Goal: Information Seeking & Learning: Learn about a topic

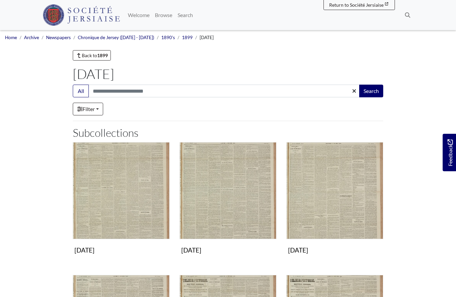
scroll to position [87, 0]
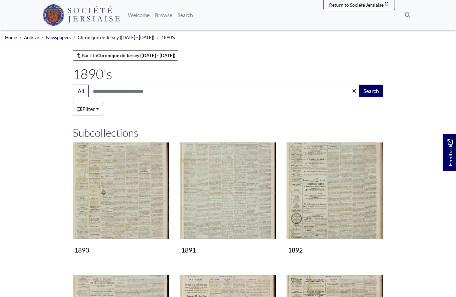
scroll to position [390, 0]
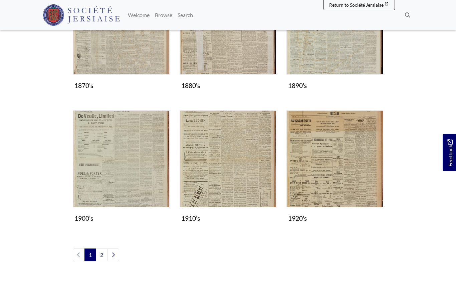
scroll to position [513, 0]
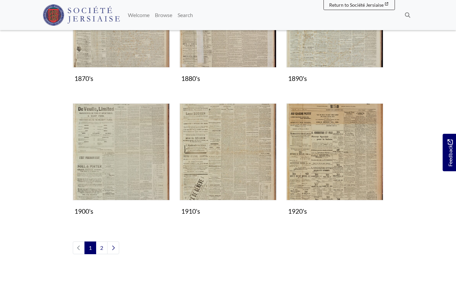
click at [119, 167] on img "Subcollection" at bounding box center [121, 151] width 97 height 97
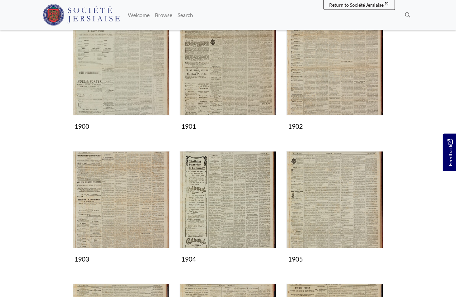
scroll to position [122, 0]
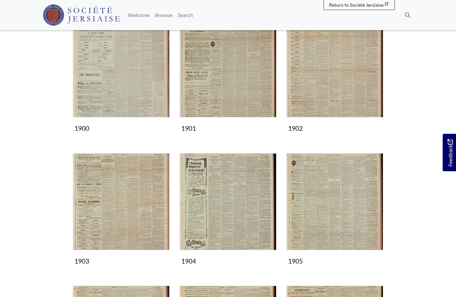
click at [122, 209] on img "Subcollection" at bounding box center [121, 201] width 97 height 97
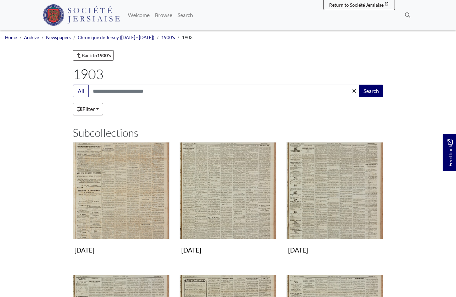
click at [329, 198] on img "Subcollection" at bounding box center [335, 190] width 97 height 97
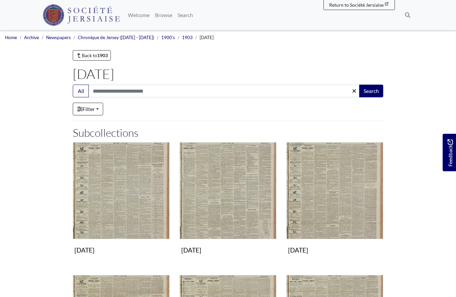
click at [326, 203] on img "Subcollection" at bounding box center [335, 190] width 97 height 97
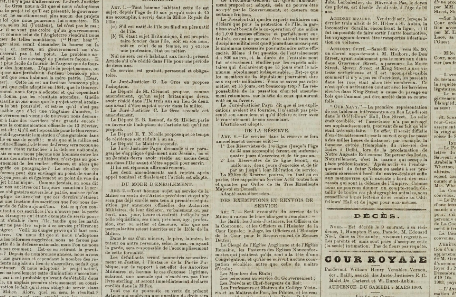
click at [265, 214] on img at bounding box center [256, 248] width 826 height 1169
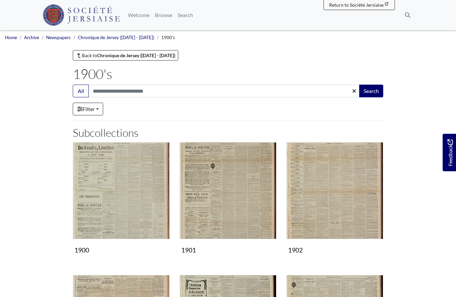
scroll to position [151, 0]
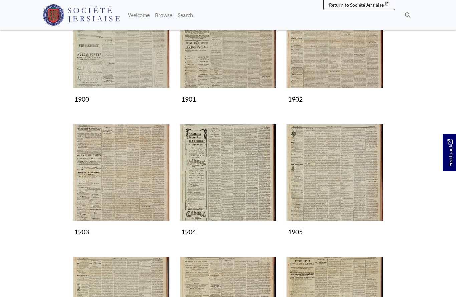
click at [248, 184] on img "Subcollection" at bounding box center [228, 172] width 97 height 97
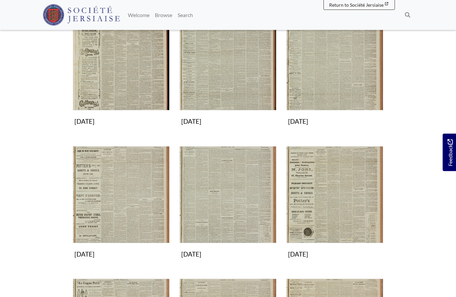
scroll to position [129, 0]
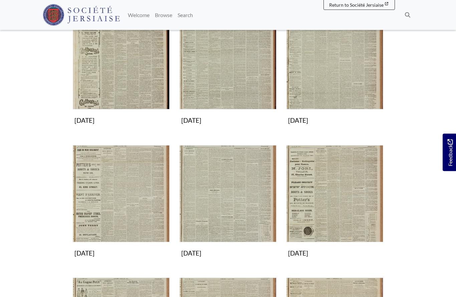
click at [335, 195] on img "Subcollection" at bounding box center [335, 193] width 97 height 97
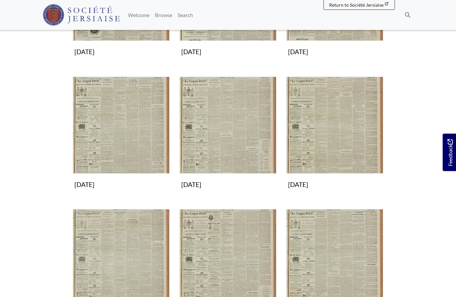
scroll to position [199, 0]
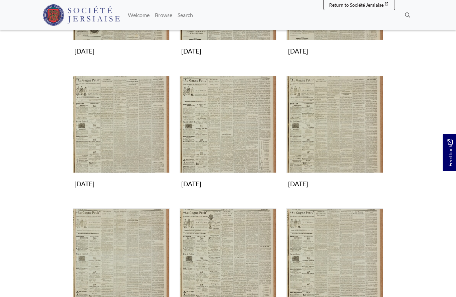
click at [233, 135] on img "Subcollection" at bounding box center [228, 124] width 97 height 97
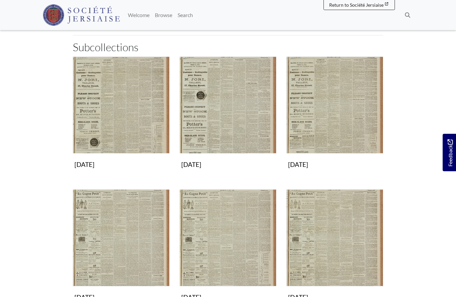
scroll to position [85, 0]
click at [219, 118] on img "Subcollection" at bounding box center [228, 105] width 97 height 97
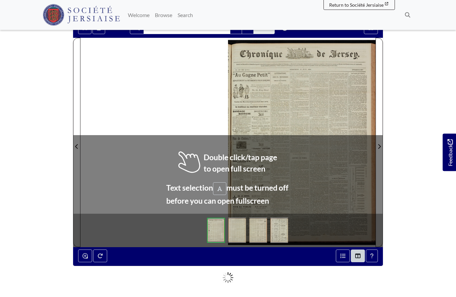
scroll to position [67, 0]
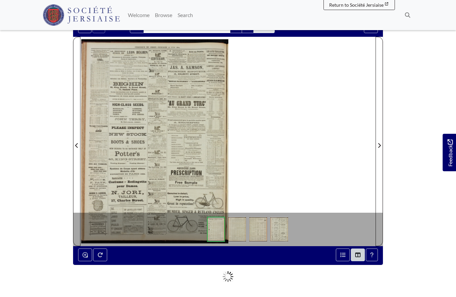
scroll to position [96, 0]
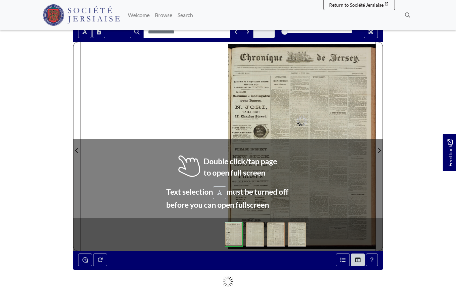
scroll to position [62, 0]
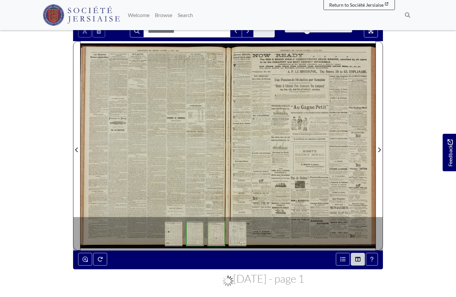
scroll to position [92, 0]
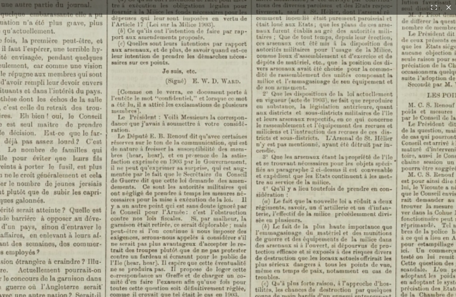
click at [96, 261] on img at bounding box center [305, 2] width 1099 height 1555
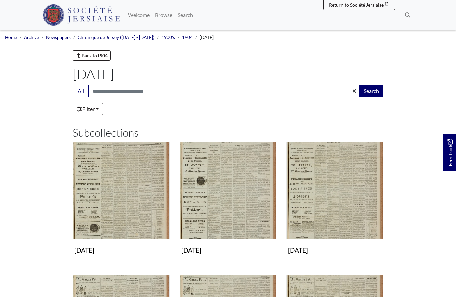
scroll to position [86, 0]
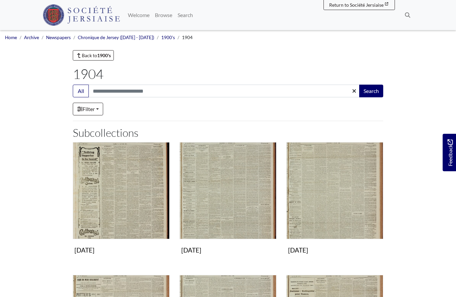
scroll to position [159, 0]
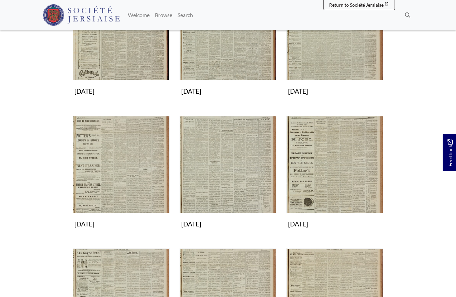
click at [208, 178] on img "Subcollection" at bounding box center [228, 164] width 97 height 97
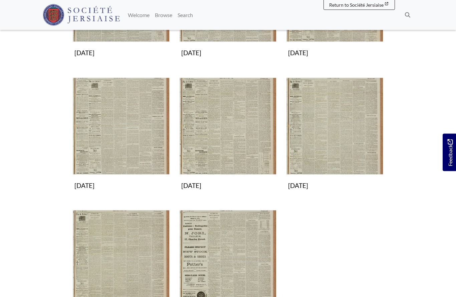
scroll to position [197, 0]
click at [334, 147] on img "Subcollection" at bounding box center [335, 125] width 97 height 97
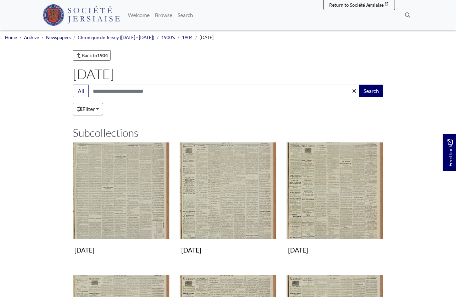
scroll to position [226, 0]
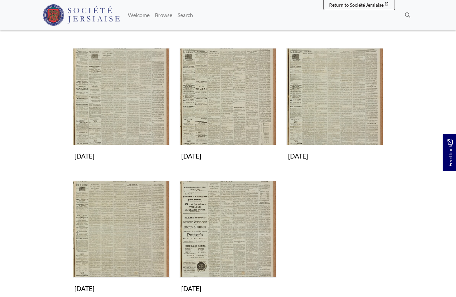
click at [115, 255] on img "Subcollection" at bounding box center [121, 228] width 97 height 97
click at [313, 108] on img "Subcollection" at bounding box center [335, 96] width 97 height 97
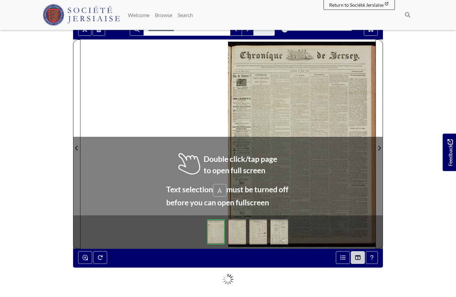
scroll to position [63, 0]
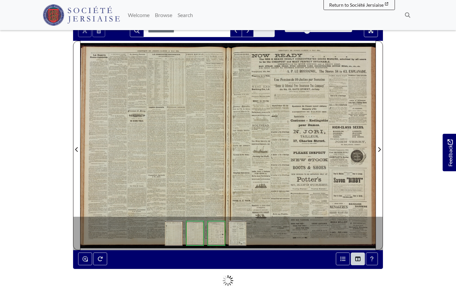
scroll to position [92, 0]
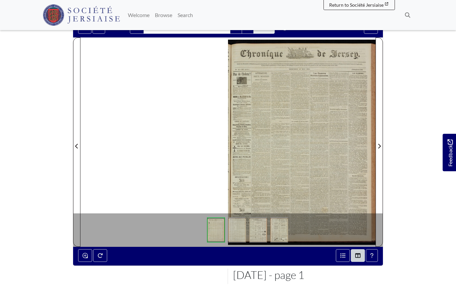
scroll to position [71, 0]
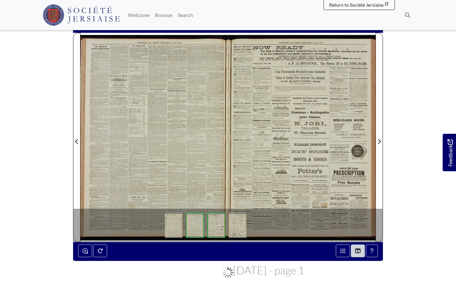
click at [175, 166] on div at bounding box center [155, 137] width 148 height 209
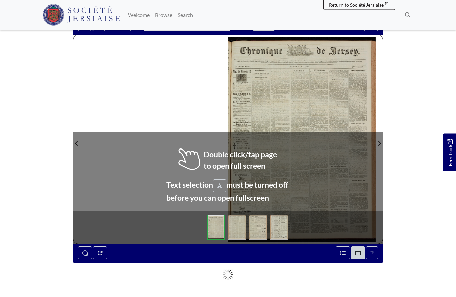
scroll to position [69, 0]
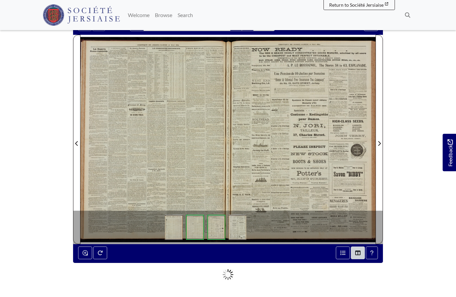
scroll to position [98, 0]
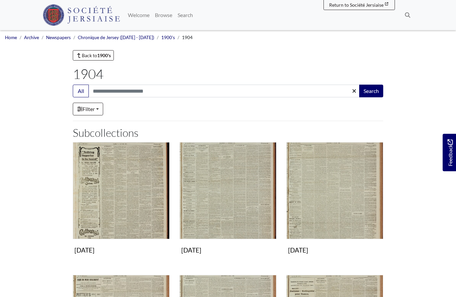
scroll to position [159, 0]
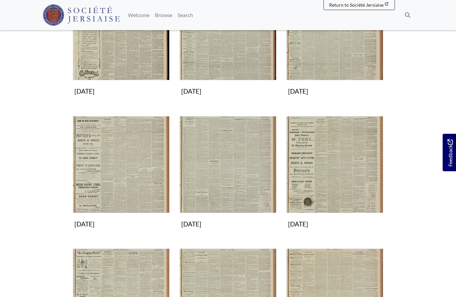
click at [315, 181] on img "Subcollection" at bounding box center [335, 164] width 97 height 97
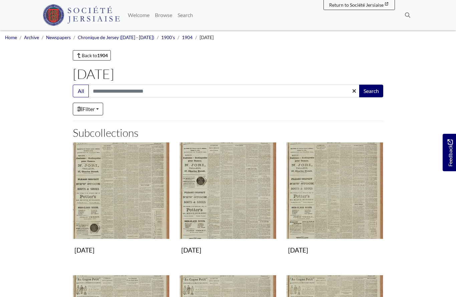
click at [99, 202] on img "Subcollection" at bounding box center [121, 190] width 97 height 97
click at [339, 200] on img "Subcollection" at bounding box center [335, 190] width 97 height 97
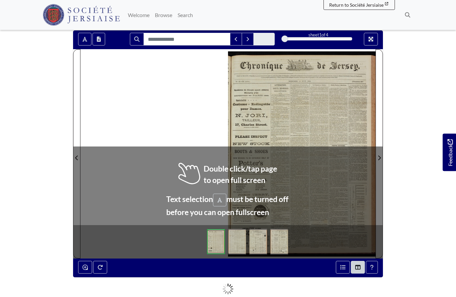
scroll to position [55, 0]
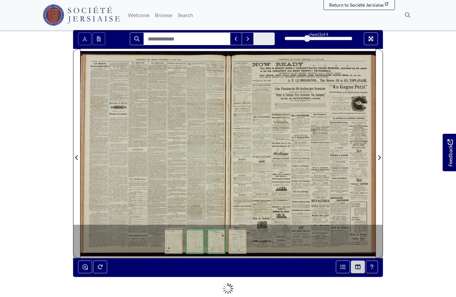
scroll to position [84, 0]
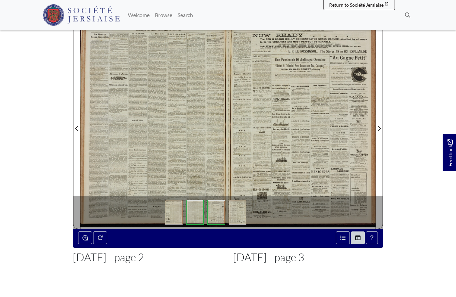
click at [184, 124] on div at bounding box center [155, 124] width 148 height 209
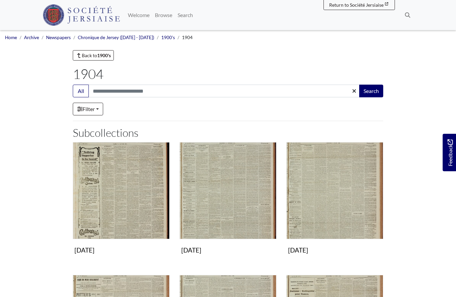
scroll to position [159, 0]
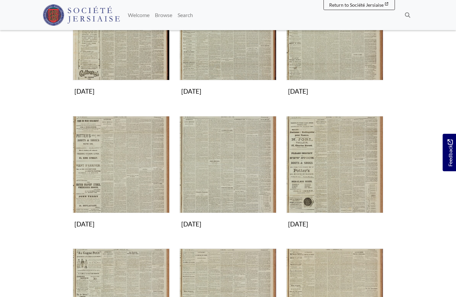
click at [207, 177] on img "Subcollection" at bounding box center [228, 164] width 97 height 97
click at [313, 171] on img "Subcollection" at bounding box center [335, 164] width 97 height 97
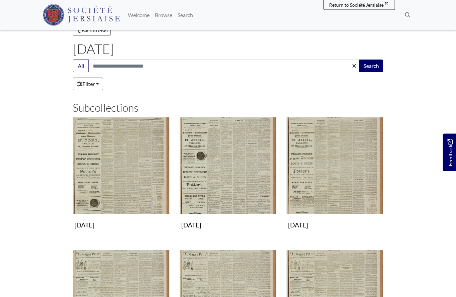
scroll to position [27, 0]
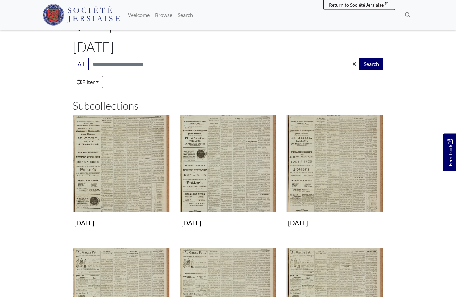
click at [302, 170] on img "Subcollection" at bounding box center [335, 163] width 97 height 97
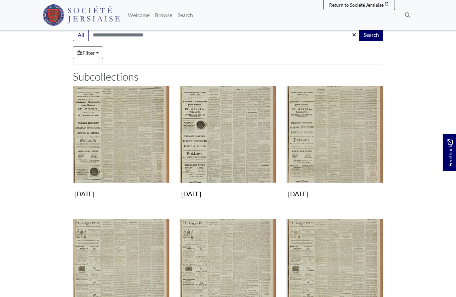
click at [236, 155] on img "Subcollection" at bounding box center [228, 134] width 97 height 97
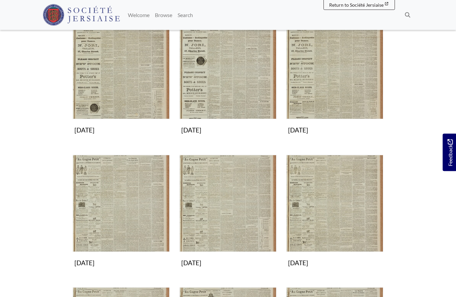
scroll to position [120, 0]
click at [109, 205] on img "Subcollection" at bounding box center [121, 203] width 97 height 97
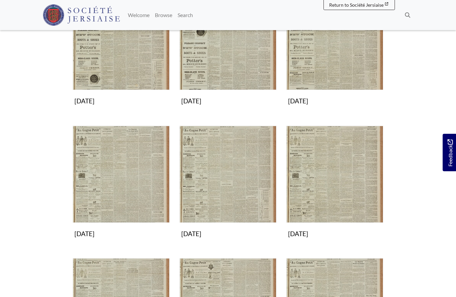
click at [211, 181] on img "Subcollection" at bounding box center [228, 174] width 97 height 97
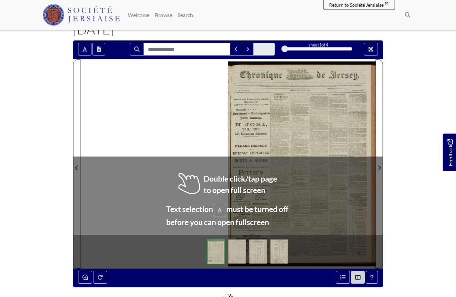
scroll to position [46, 0]
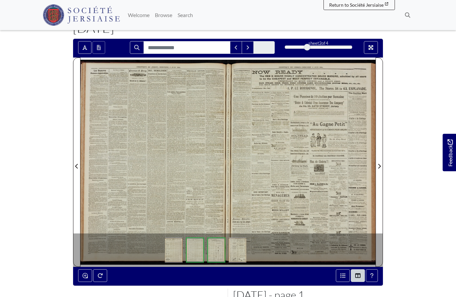
scroll to position [75, 0]
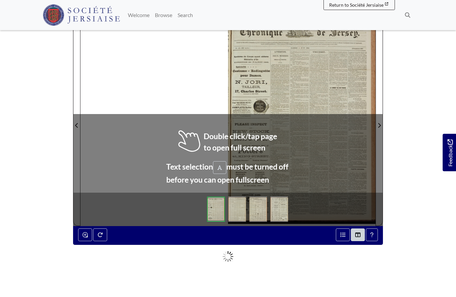
scroll to position [89, 0]
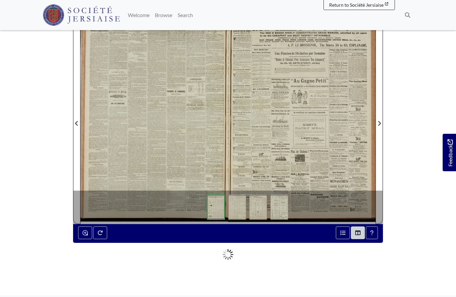
scroll to position [118, 0]
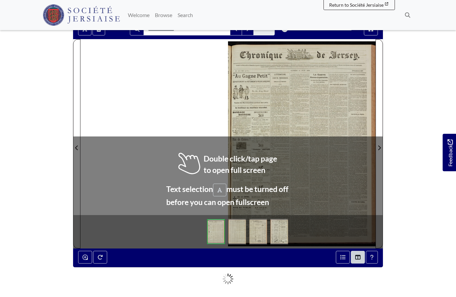
scroll to position [64, 0]
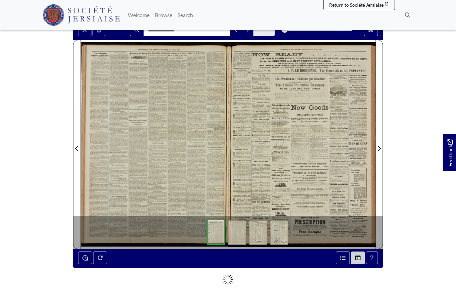
scroll to position [93, 0]
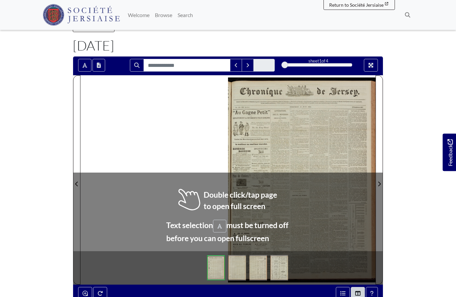
scroll to position [30, 0]
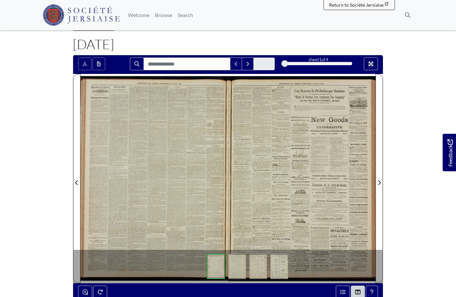
scroll to position [59, 0]
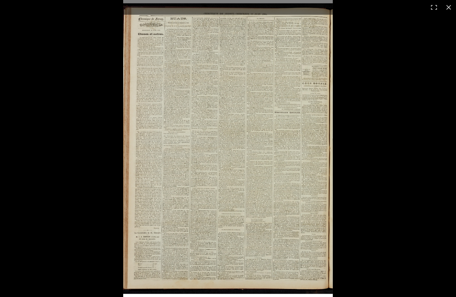
click at [428, 253] on div at bounding box center [351, 148] width 456 height 297
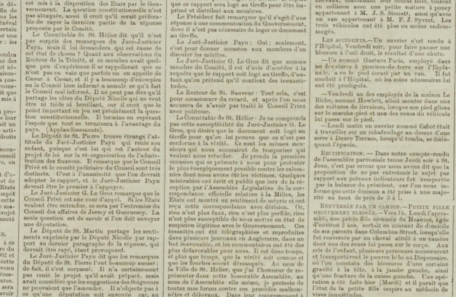
click at [159, 275] on img at bounding box center [72, 23] width 1099 height 1555
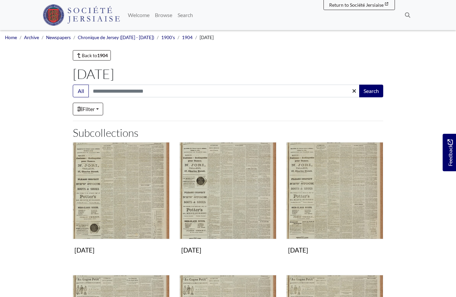
scroll to position [149, 0]
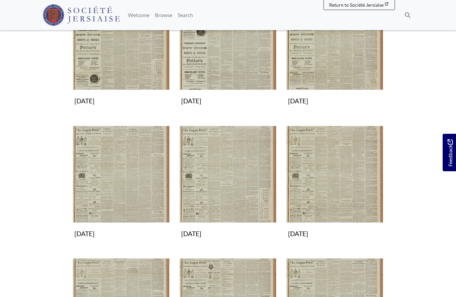
click at [310, 187] on img "Subcollection" at bounding box center [335, 174] width 97 height 97
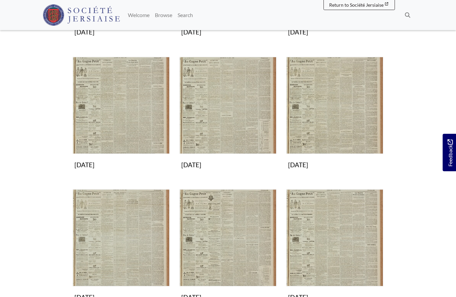
scroll to position [219, 0]
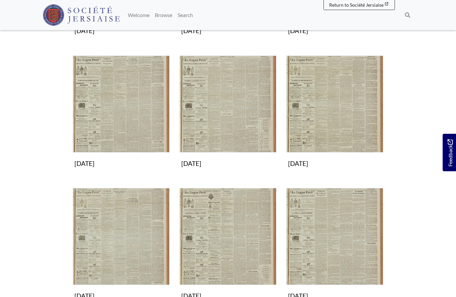
click at [120, 250] on img "Subcollection" at bounding box center [121, 236] width 97 height 97
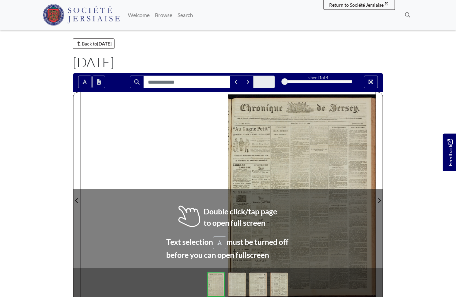
scroll to position [13, 0]
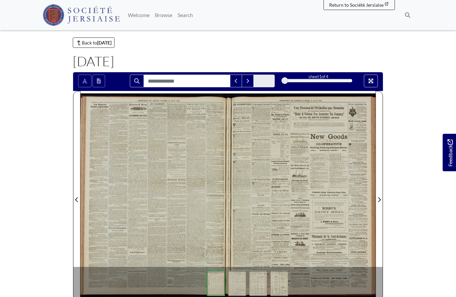
scroll to position [42, 0]
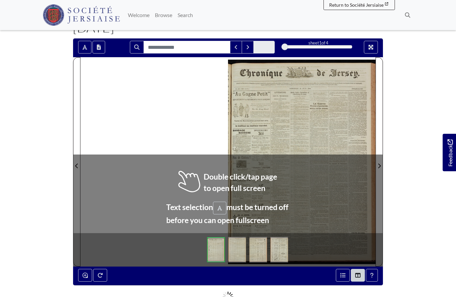
scroll to position [49, 0]
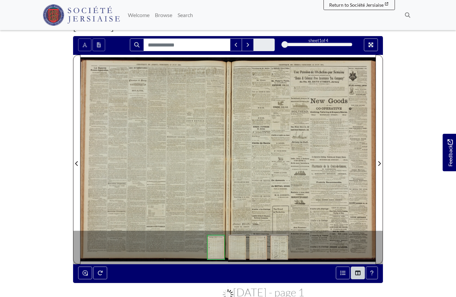
scroll to position [78, 0]
